Goal: Task Accomplishment & Management: Manage account settings

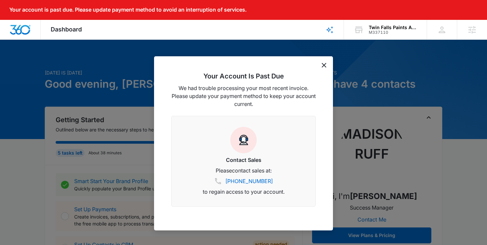
click at [324, 66] on icon "dismiss this dialog" at bounding box center [324, 65] width 5 height 5
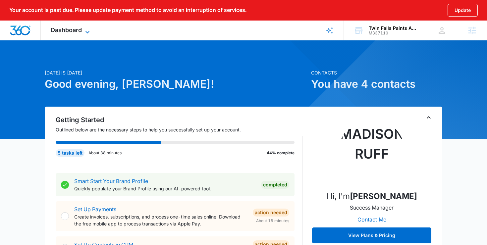
click at [69, 33] on span "Dashboard" at bounding box center [66, 30] width 31 height 7
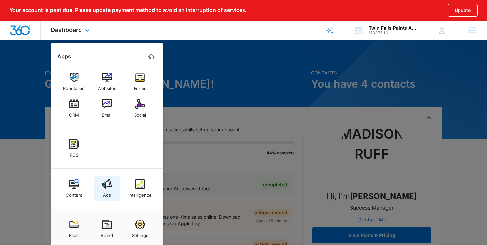
click at [107, 195] on div "Ads" at bounding box center [107, 193] width 8 height 9
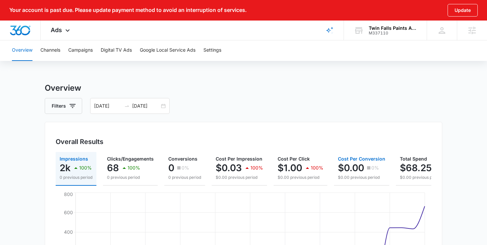
scroll to position [0, 28]
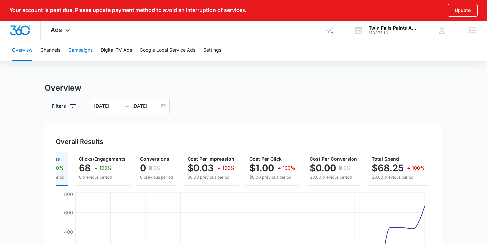
click at [79, 54] on button "Campaigns" at bounding box center [80, 50] width 25 height 21
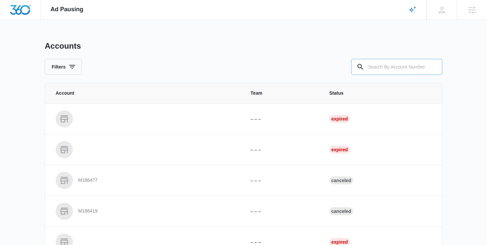
click at [390, 64] on input "text" at bounding box center [396, 67] width 91 height 16
paste input "M337110"
type input "M337110"
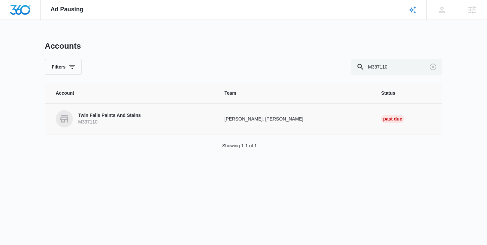
click at [108, 117] on p "Twin Falls Paints And Stains" at bounding box center [109, 115] width 63 height 7
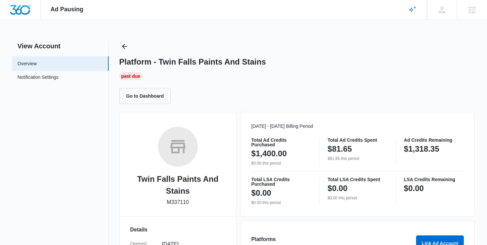
scroll to position [166, 0]
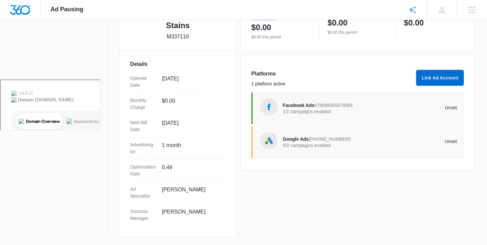
click at [352, 98] on div "Facebook Ads 676668365478581 1/1 campaigns enabled Unset" at bounding box center [358, 108] width 213 height 32
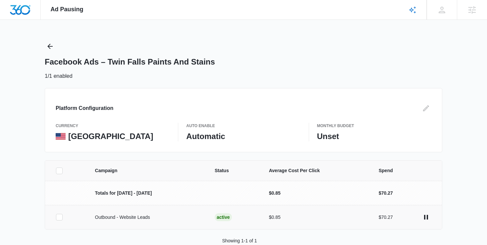
click at [60, 215] on icon at bounding box center [59, 217] width 6 height 6
click at [56, 217] on input "checkbox" at bounding box center [56, 217] width 0 height 0
click at [454, 235] on button "Pause Campaign" at bounding box center [453, 235] width 51 height 16
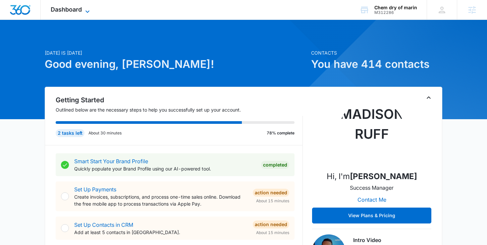
click at [81, 10] on span "Dashboard" at bounding box center [66, 9] width 31 height 7
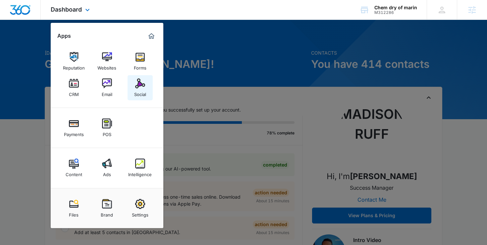
click at [134, 84] on link "Social" at bounding box center [140, 87] width 25 height 25
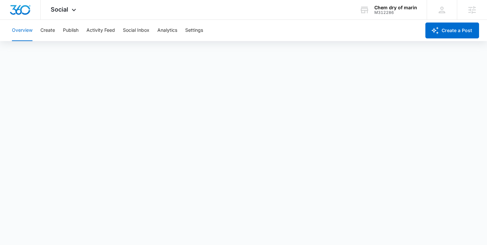
scroll to position [2, 0]
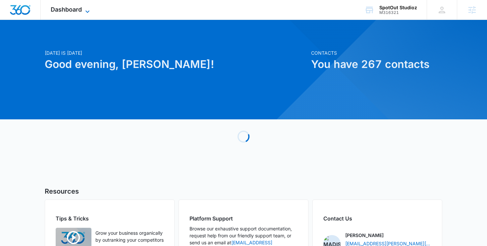
click at [65, 7] on span "Dashboard" at bounding box center [66, 9] width 31 height 7
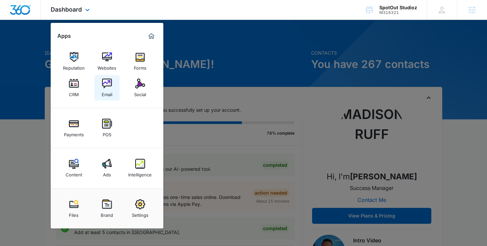
click at [109, 98] on link "Email" at bounding box center [106, 87] width 25 height 25
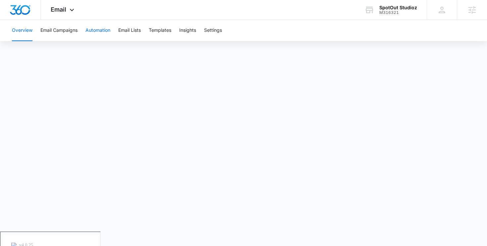
click at [96, 26] on button "Automation" at bounding box center [98, 30] width 25 height 21
click at [71, 8] on icon at bounding box center [72, 12] width 8 height 8
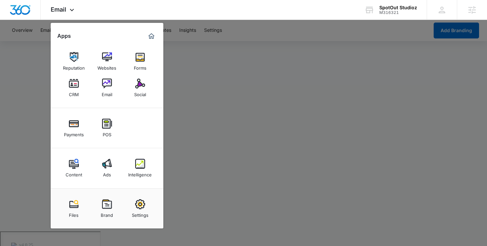
click at [206, 116] on div at bounding box center [243, 123] width 487 height 246
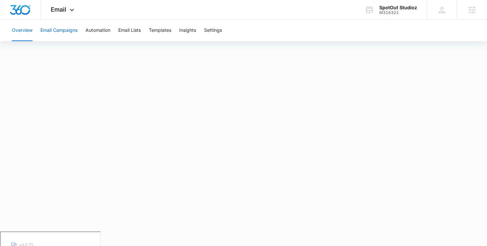
click at [67, 29] on button "Email Campaigns" at bounding box center [58, 30] width 37 height 21
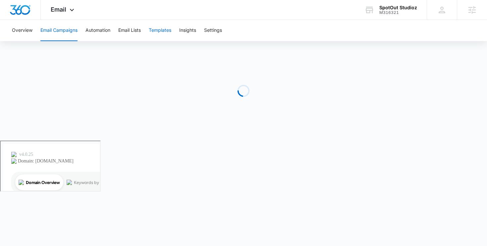
click at [150, 28] on button "Templates" at bounding box center [160, 30] width 23 height 21
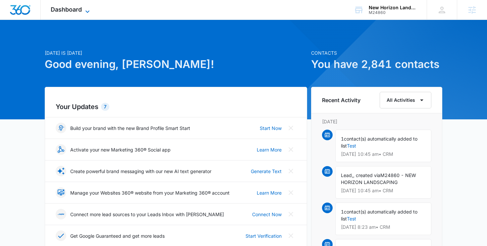
click at [90, 8] on icon at bounding box center [88, 12] width 8 height 8
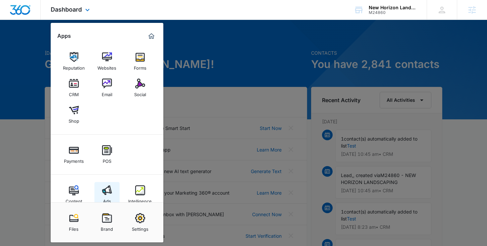
click at [110, 189] on img at bounding box center [107, 190] width 10 height 10
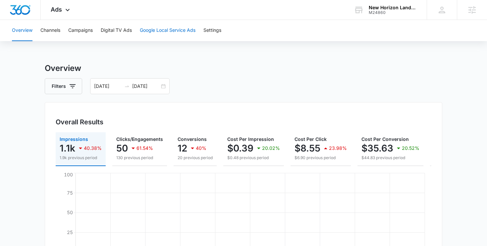
click at [154, 26] on button "Google Local Service Ads" at bounding box center [168, 30] width 56 height 21
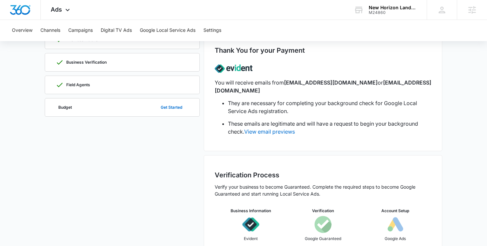
scroll to position [61, 0]
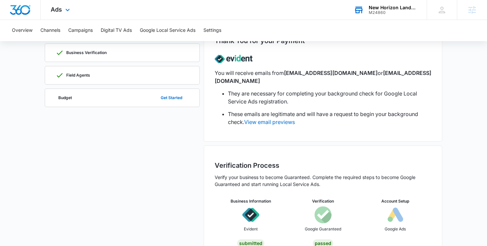
click at [382, 6] on div "New Horizon Landscaping & Design" at bounding box center [393, 7] width 48 height 5
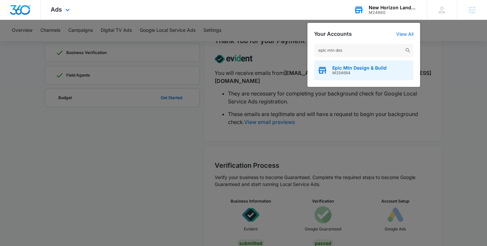
type input "epic mtn des"
click at [350, 67] on span "Epic Mtn Design & Build" at bounding box center [359, 67] width 54 height 5
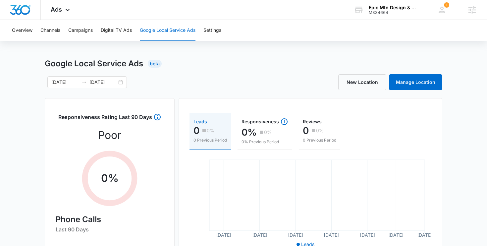
scroll to position [6, 0]
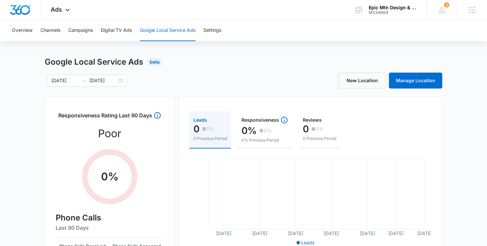
click at [130, 76] on div "09/09/2025 10/09/2025" at bounding box center [144, 81] width 199 height 12
click at [120, 80] on div "09/09/2025 10/09/2025" at bounding box center [87, 81] width 80 height 12
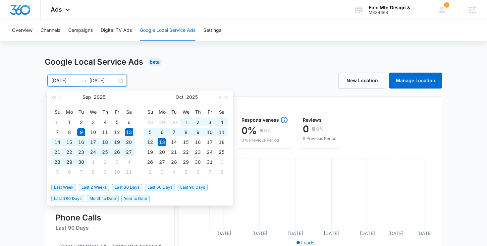
click at [126, 184] on span "Last 30 Days" at bounding box center [127, 187] width 30 height 7
type input "09/13/2025"
type input "10/13/2025"
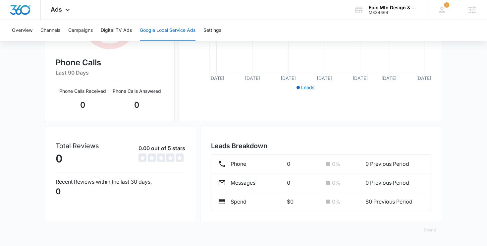
scroll to position [0, 0]
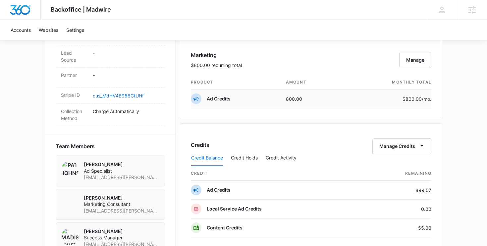
scroll to position [397, 0]
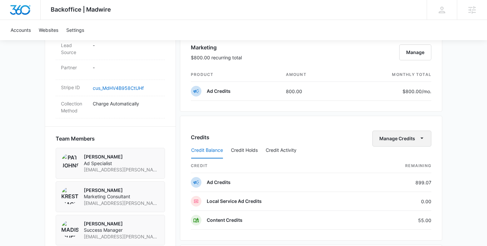
click at [387, 138] on button "Manage Credits" at bounding box center [401, 139] width 59 height 16
click at [388, 154] on div "Transfer Credits" at bounding box center [402, 159] width 59 height 21
click at [387, 141] on button "Manage Credits" at bounding box center [401, 139] width 59 height 16
click at [387, 158] on div "Transfer Credits" at bounding box center [398, 159] width 35 height 5
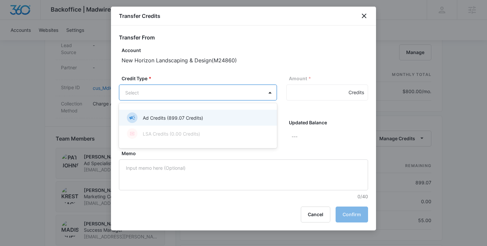
click at [170, 88] on body "Backoffice | Madwire Apps Settings [PERSON_NAME] [PERSON_NAME] [PERSON_NAME][EM…" at bounding box center [243, 77] width 487 height 949
click at [181, 118] on p "Ad Credits (899.07 Credits)" at bounding box center [173, 117] width 60 height 7
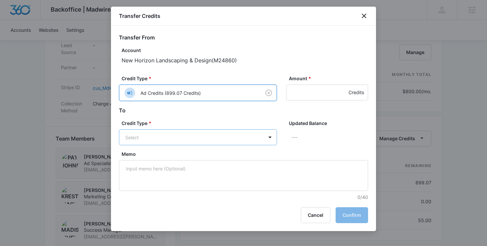
click at [182, 139] on body "Backoffice | Madwire Apps Settings [PERSON_NAME] [PERSON_NAME] [PERSON_NAME][EM…" at bounding box center [243, 77] width 487 height 949
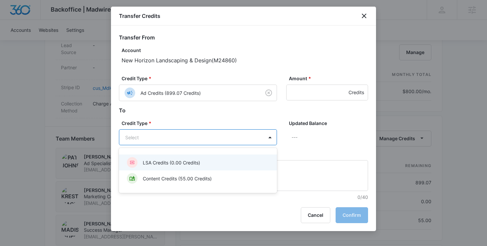
click at [219, 157] on div "LSA Credits (0.00 Credits)" at bounding box center [198, 162] width 158 height 16
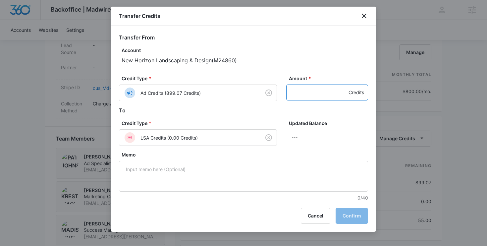
click at [322, 96] on input "Amount *" at bounding box center [327, 93] width 82 height 16
type input "500"
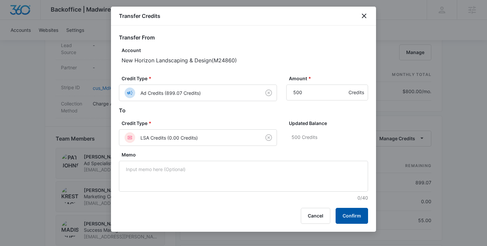
click at [345, 213] on button "Confirm" at bounding box center [352, 216] width 32 height 16
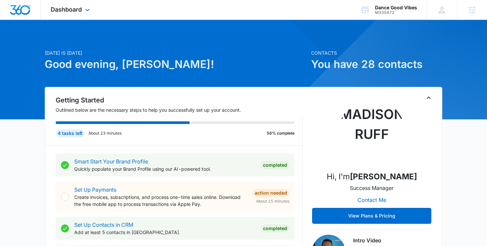
click at [72, 1] on div "Dashboard Apps Reputation Websites Forms CRM Email Social POS Content Ads Intel…" at bounding box center [71, 10] width 61 height 20
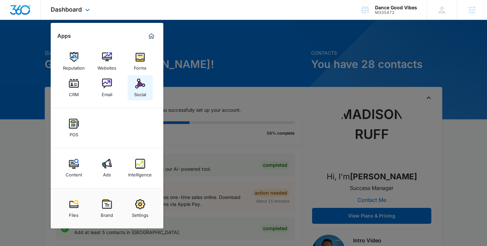
click at [137, 79] on img at bounding box center [140, 84] width 10 height 10
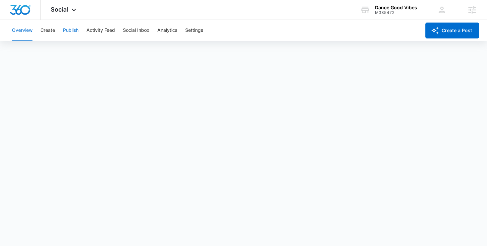
click at [73, 33] on button "Publish" at bounding box center [71, 30] width 16 height 21
click at [51, 35] on button "Create" at bounding box center [47, 30] width 15 height 21
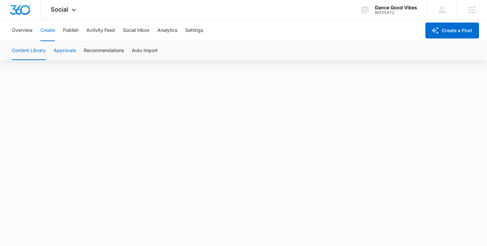
click at [67, 51] on button "Approvals" at bounding box center [65, 50] width 22 height 19
